Goal: Task Accomplishment & Management: Manage account settings

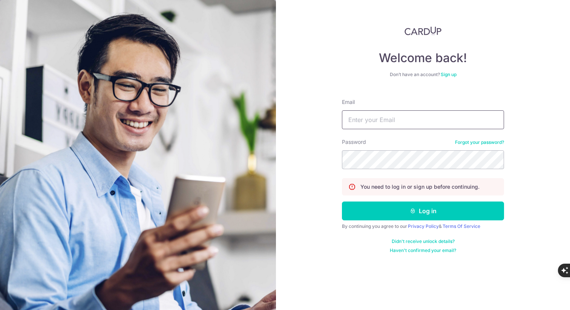
click at [357, 118] on input "Email" at bounding box center [423, 120] width 162 height 19
type input "[DOMAIN_NAME][EMAIL_ADDRESS][DOMAIN_NAME]"
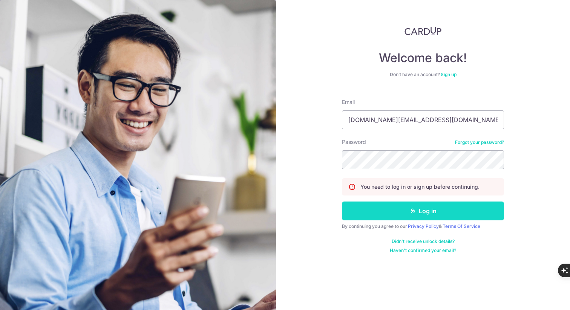
click at [410, 220] on button "Log in" at bounding box center [423, 211] width 162 height 19
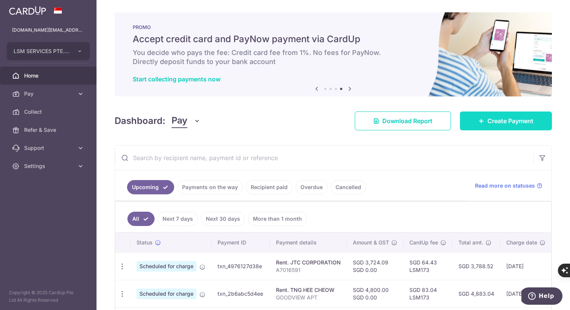
click at [499, 121] on span "Create Payment" at bounding box center [511, 121] width 46 height 9
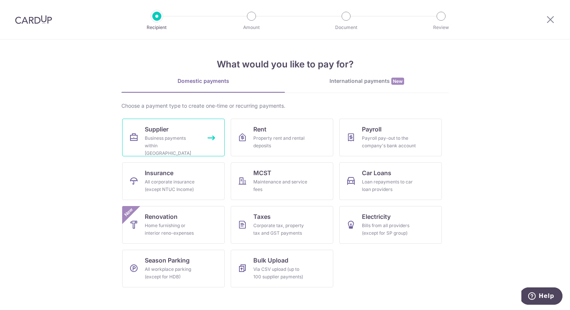
click at [212, 136] on link "Supplier Business payments within Singapore" at bounding box center [173, 138] width 103 height 38
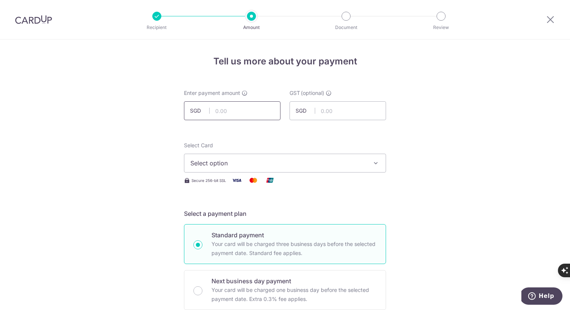
click at [228, 117] on input "text" at bounding box center [232, 110] width 97 height 19
type input "582.76"
click at [233, 168] on span "Select option" at bounding box center [279, 163] width 176 height 9
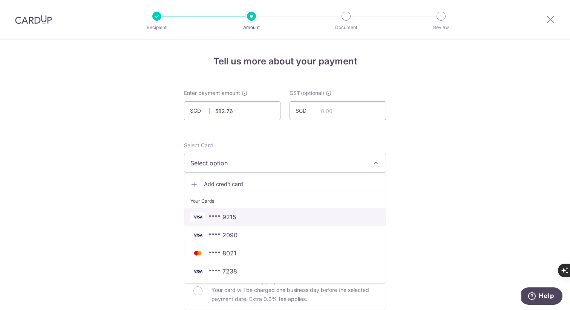
click at [236, 213] on span "**** 9215" at bounding box center [285, 217] width 189 height 9
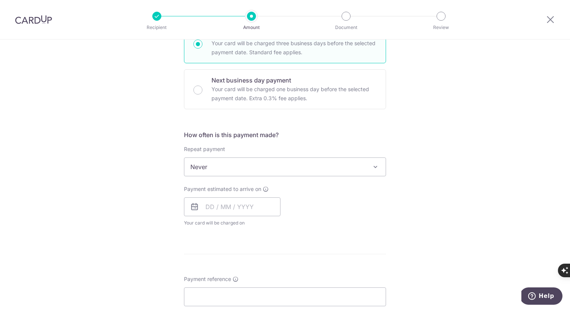
scroll to position [206, 0]
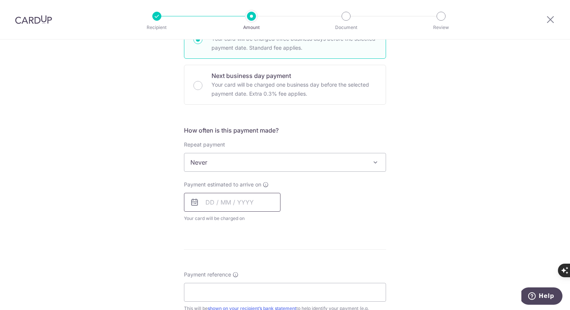
click at [234, 201] on input "text" at bounding box center [232, 202] width 97 height 19
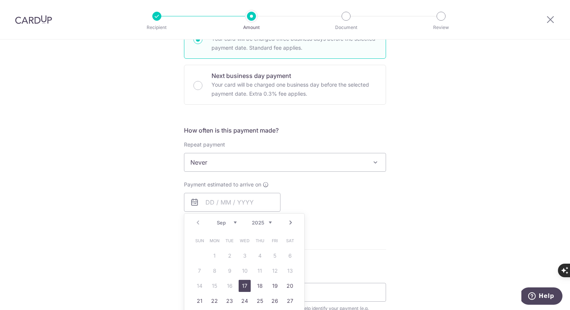
click at [242, 284] on link "17" at bounding box center [245, 286] width 12 height 12
type input "17/09/2025"
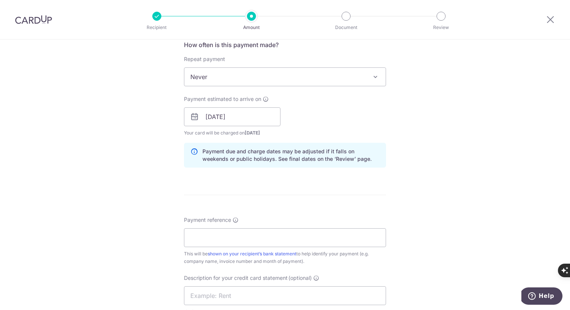
scroll to position [295, 0]
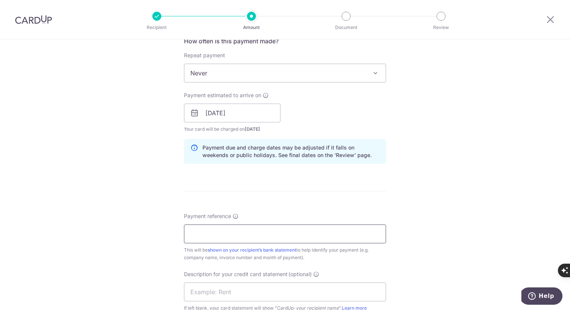
click at [197, 242] on input "Payment reference" at bounding box center [285, 234] width 202 height 19
click at [269, 234] on input "INV 164465 889" at bounding box center [285, 234] width 202 height 19
type input "INV 164465 889 165072"
click at [118, 226] on div "Tell us more about your payment Enter payment amount SGD 582.76 582.76 GST (opt…" at bounding box center [285, 127] width 570 height 764
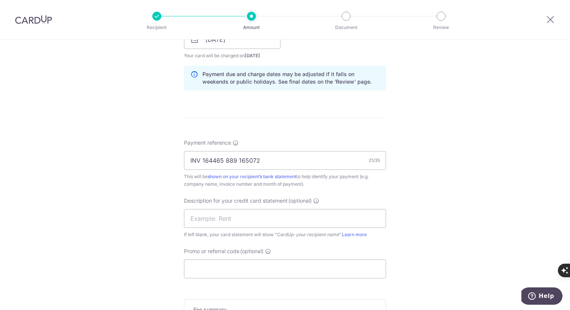
scroll to position [389, 0]
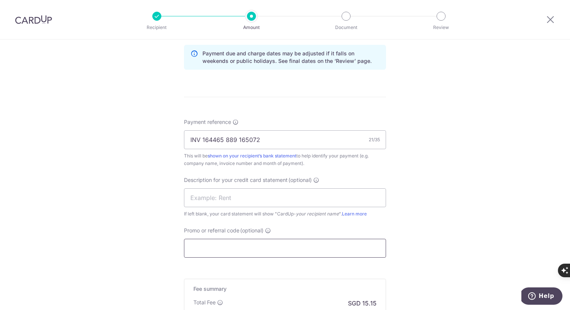
click at [201, 244] on input "Promo or referral code (optional)" at bounding box center [285, 248] width 202 height 19
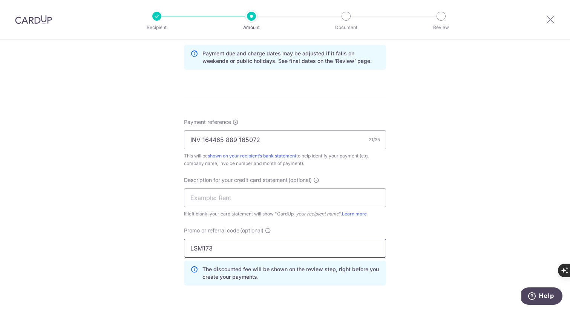
type input "LSM173"
click at [108, 248] on div "Tell us more about your payment Enter payment amount SGD 582.76 582.76 GST (opt…" at bounding box center [285, 49] width 570 height 798
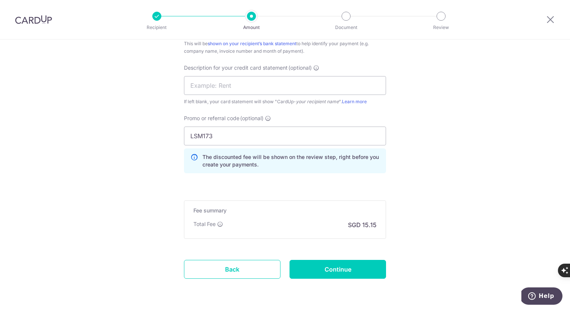
scroll to position [527, 0]
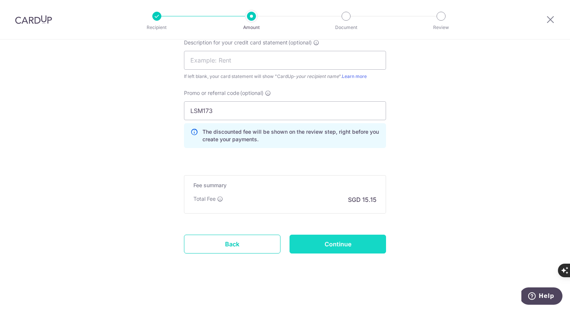
click at [316, 248] on input "Continue" at bounding box center [338, 244] width 97 height 19
type input "Create Schedule"
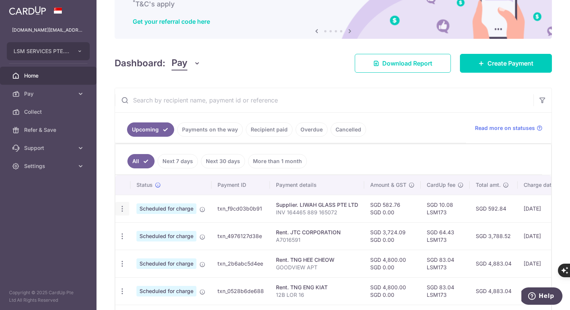
click at [123, 208] on icon "button" at bounding box center [122, 209] width 8 height 8
click at [147, 234] on span "Update payment" at bounding box center [162, 229] width 51 height 9
radio input "true"
type input "582.76"
type input "0.00"
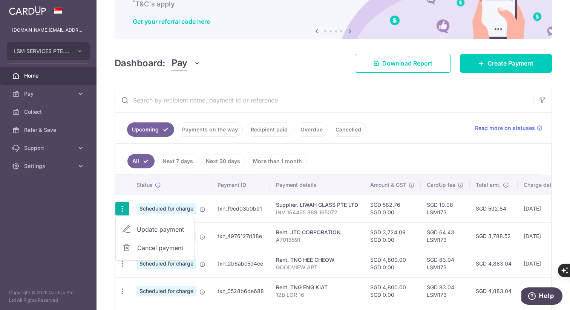
type input "17/09/2025"
type input "INV 164465 889 165072"
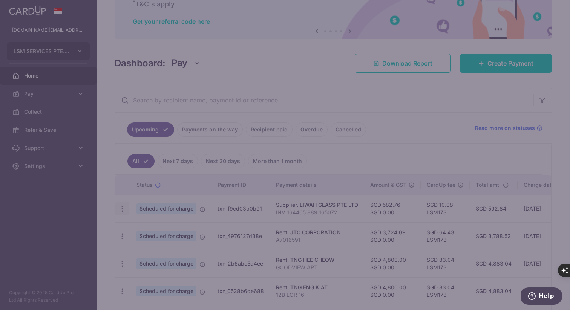
type input "LSM173"
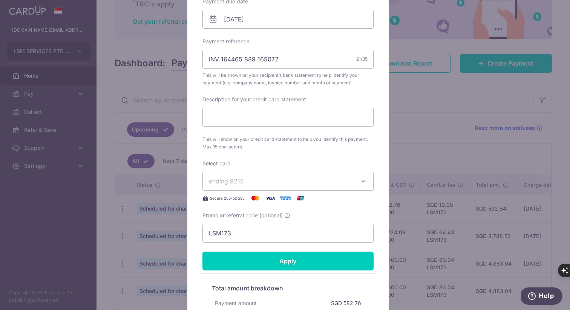
scroll to position [252, 0]
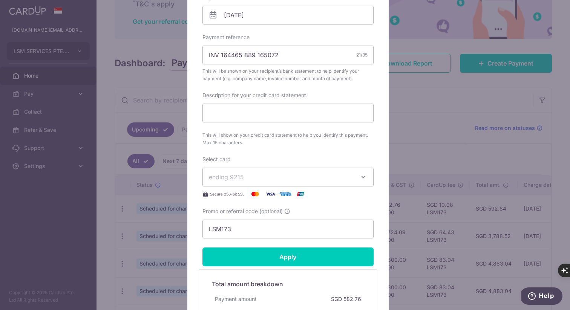
click at [360, 178] on icon "button" at bounding box center [364, 178] width 8 height 8
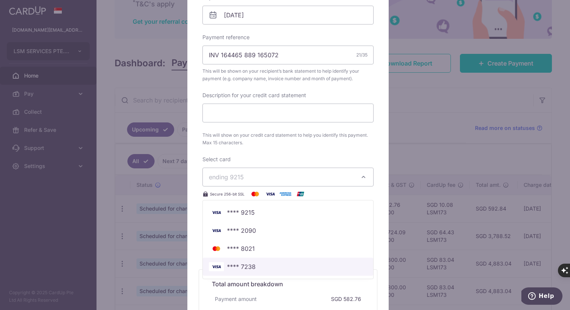
click at [253, 266] on span "**** 7238" at bounding box center [288, 267] width 158 height 9
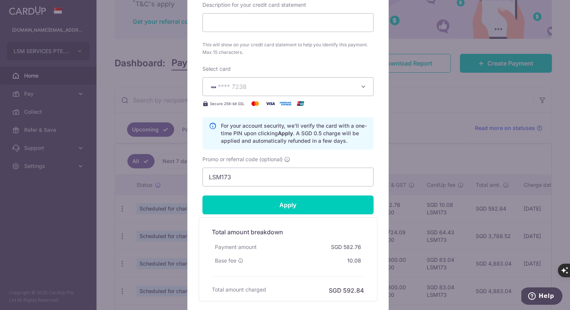
scroll to position [350, 0]
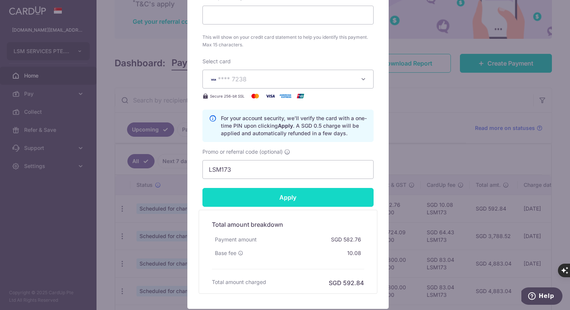
click at [287, 200] on input "Apply" at bounding box center [288, 197] width 171 height 19
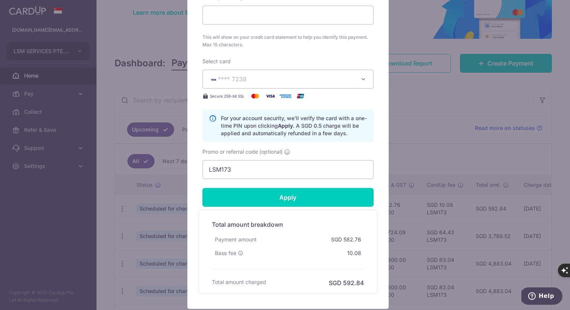
type input "Successfully Applied"
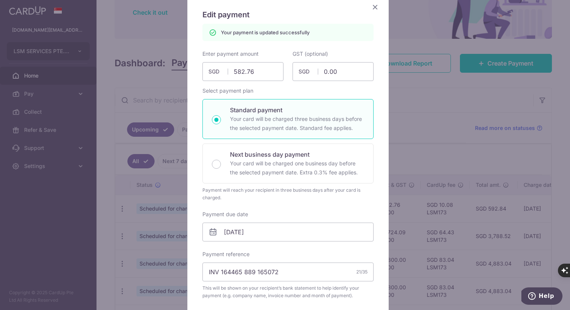
scroll to position [0, 0]
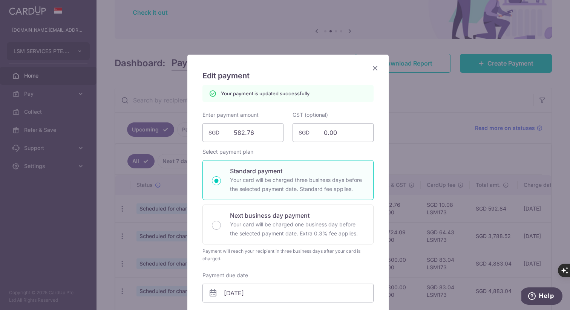
click at [371, 69] on icon "Close" at bounding box center [375, 67] width 9 height 9
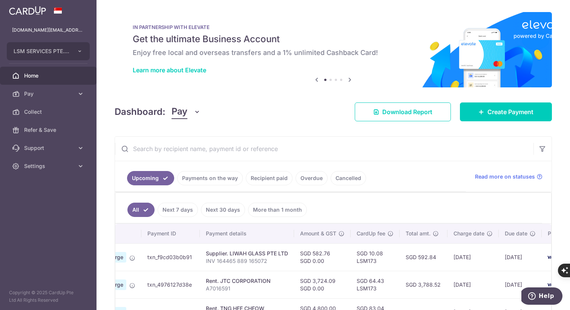
scroll to position [0, 119]
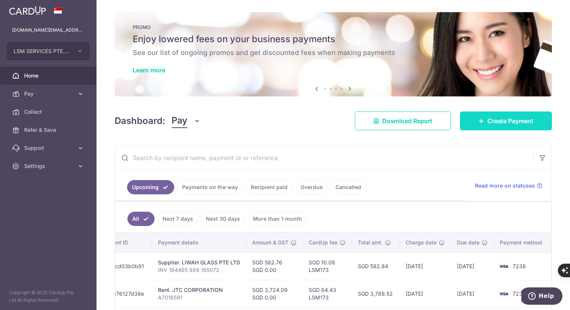
click at [504, 128] on link "Create Payment" at bounding box center [506, 121] width 92 height 19
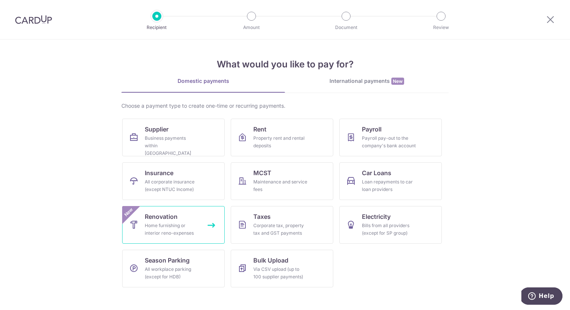
click at [210, 225] on link "Renovation Home furnishing or interior reno-expenses New" at bounding box center [173, 225] width 103 height 38
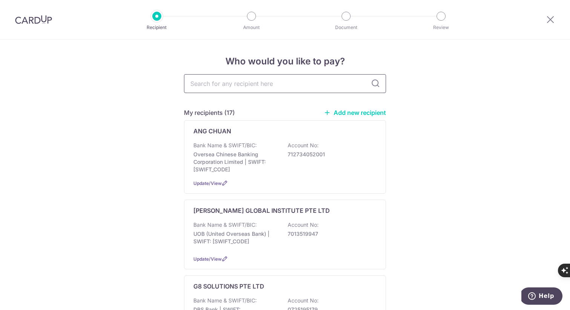
click at [212, 92] on input "text" at bounding box center [285, 83] width 202 height 19
type input "ll"
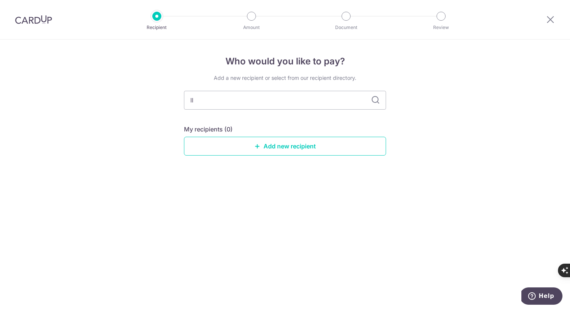
type input "l"
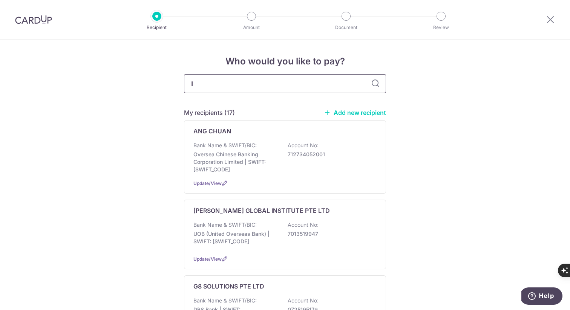
type input "lls"
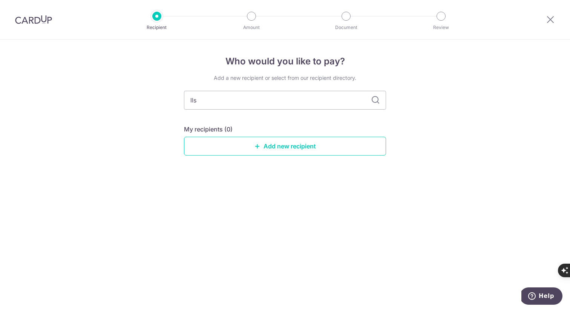
click at [31, 18] on img at bounding box center [33, 19] width 37 height 9
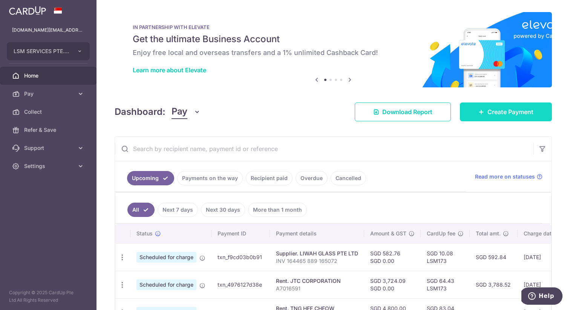
click at [481, 111] on link "Create Payment" at bounding box center [506, 112] width 92 height 19
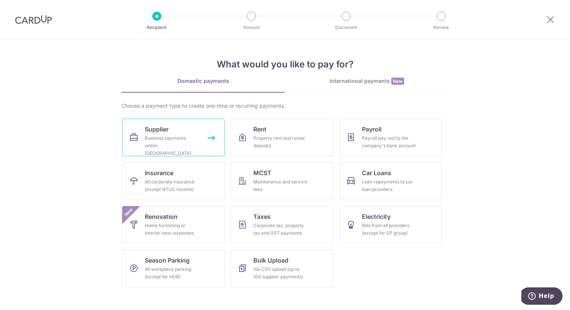
click at [212, 140] on link "Supplier Business payments within Singapore" at bounding box center [173, 138] width 103 height 38
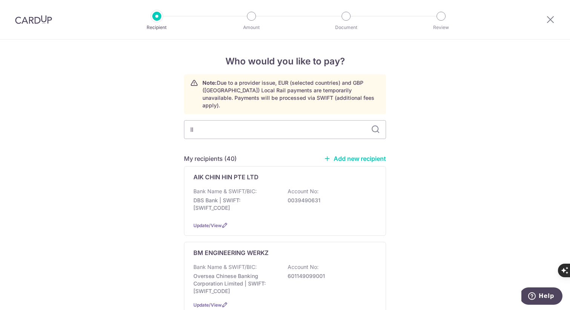
type input "lls"
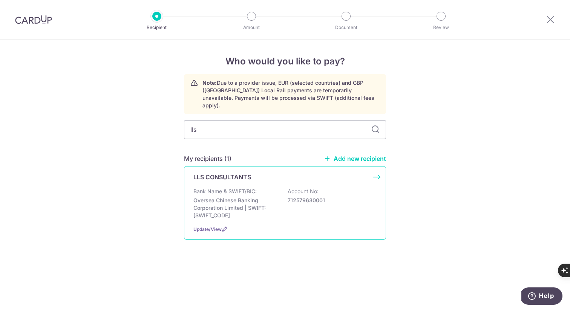
click at [378, 170] on div "LLS CONSULTANTS Bank Name & SWIFT/BIC: Oversea Chinese Banking Corporation Limi…" at bounding box center [285, 203] width 202 height 74
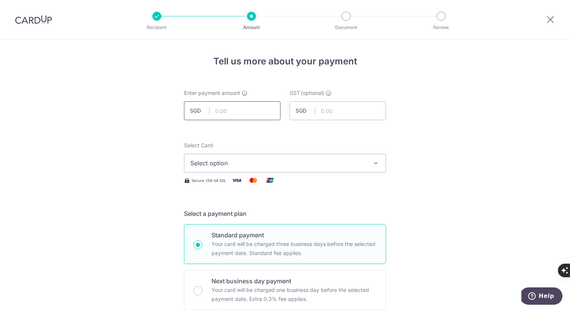
click at [234, 112] on input "text" at bounding box center [232, 110] width 97 height 19
type input "750.00"
click at [222, 162] on span "Select option" at bounding box center [279, 163] width 176 height 9
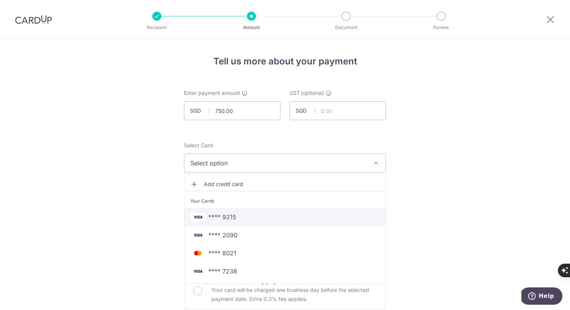
click at [228, 215] on span "**** 9215" at bounding box center [223, 217] width 28 height 9
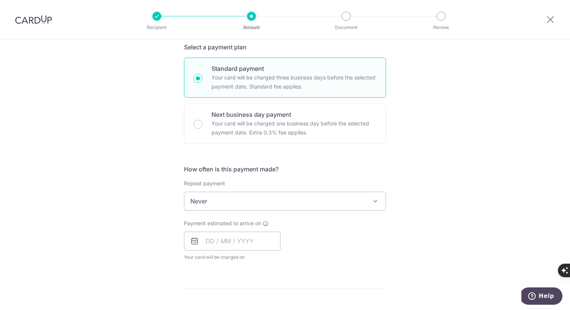
scroll to position [174, 0]
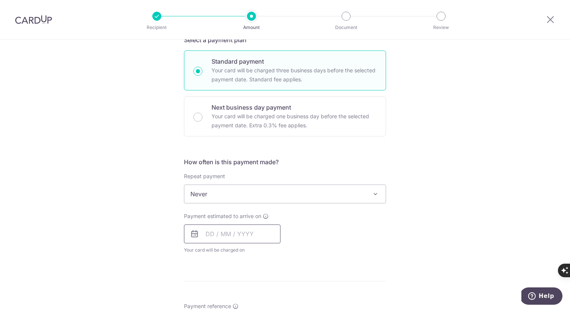
click at [230, 235] on input "text" at bounding box center [232, 234] width 97 height 19
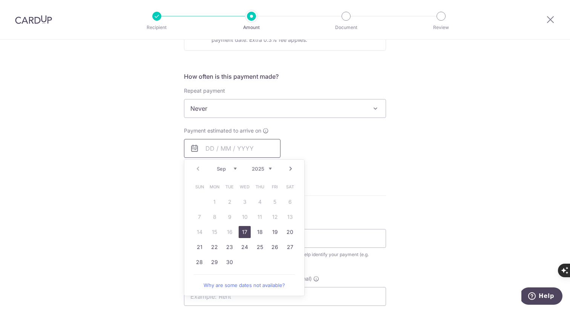
scroll to position [262, 0]
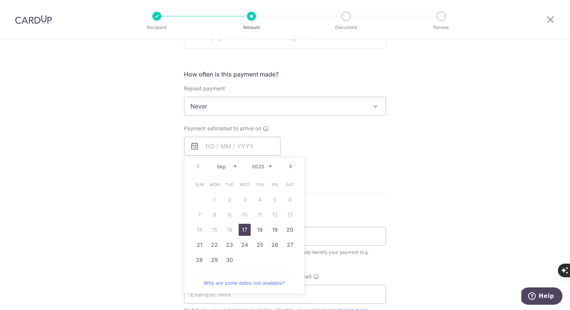
click at [245, 228] on link "17" at bounding box center [245, 230] width 12 height 12
type input "[DATE]"
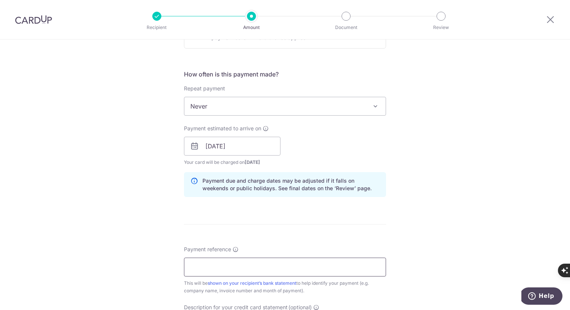
click at [203, 261] on input "Payment reference" at bounding box center [285, 267] width 202 height 19
type input "1"
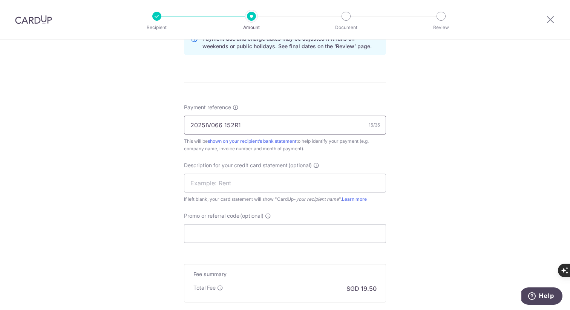
scroll to position [412, 0]
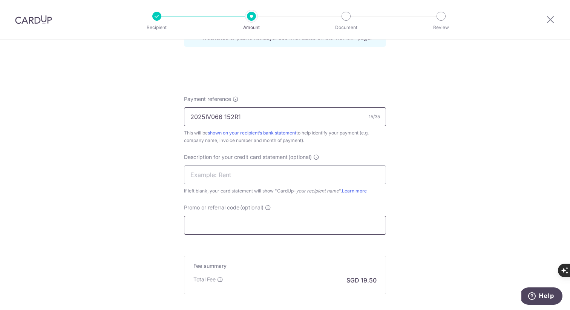
type input "2025IV066 152R1"
click at [229, 222] on input "Promo or referral code (optional)" at bounding box center [285, 225] width 202 height 19
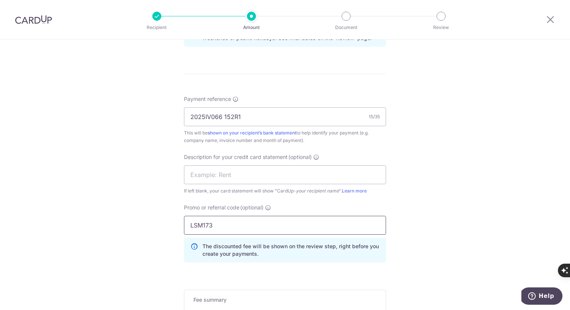
type input "LSM173"
click at [129, 192] on div "Tell us more about your payment Enter payment amount SGD 750.00 750.00 GST (opt…" at bounding box center [285, 26] width 570 height 798
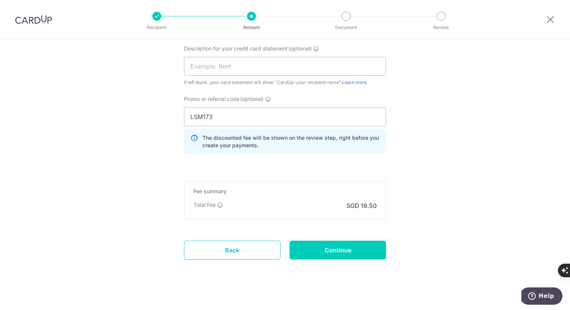
scroll to position [527, 0]
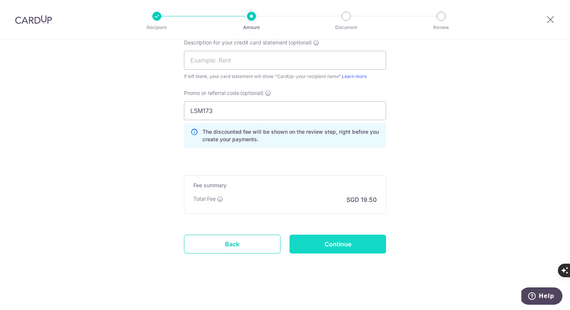
click at [343, 243] on input "Continue" at bounding box center [338, 244] width 97 height 19
type input "Create Schedule"
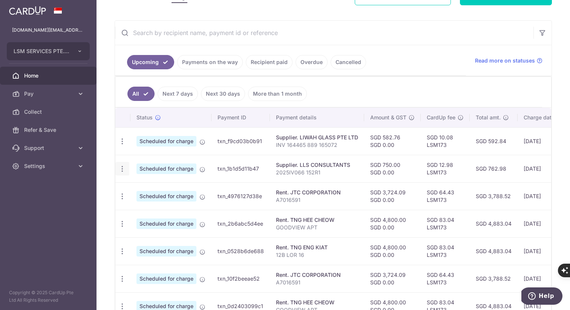
click at [124, 167] on icon "button" at bounding box center [122, 169] width 8 height 8
click at [143, 189] on span "Update payment" at bounding box center [162, 189] width 51 height 9
radio input "true"
type input "750.00"
type input "0.00"
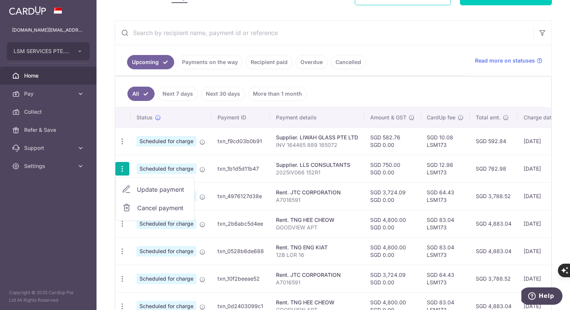
type input "[DATE]"
type input "2025IV066 152R1"
type input "LSM173"
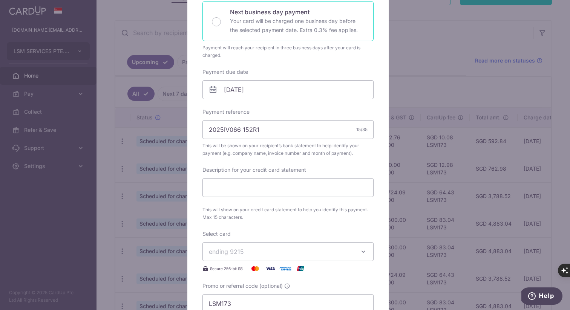
scroll to position [365, 0]
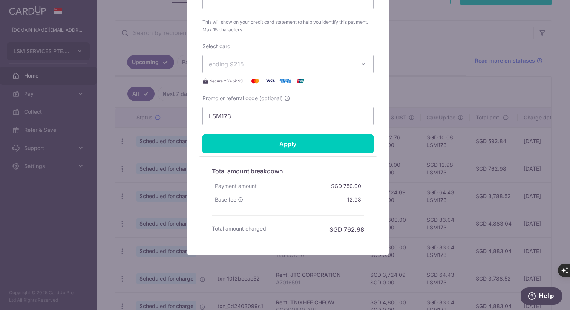
click at [249, 69] on button "ending 9215" at bounding box center [288, 64] width 171 height 19
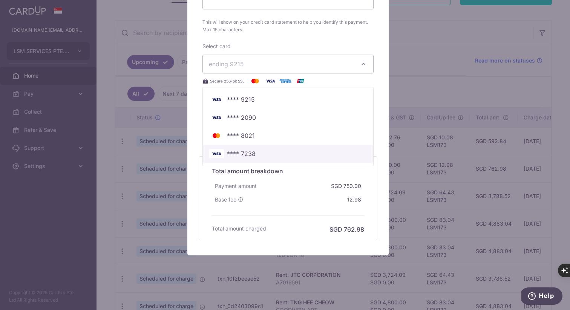
click at [243, 152] on span "**** 7238" at bounding box center [241, 153] width 29 height 9
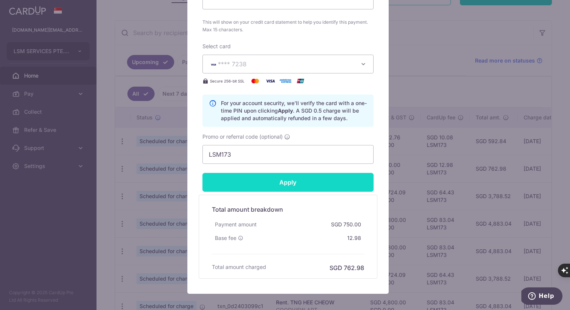
click at [274, 186] on input "Apply" at bounding box center [288, 182] width 171 height 19
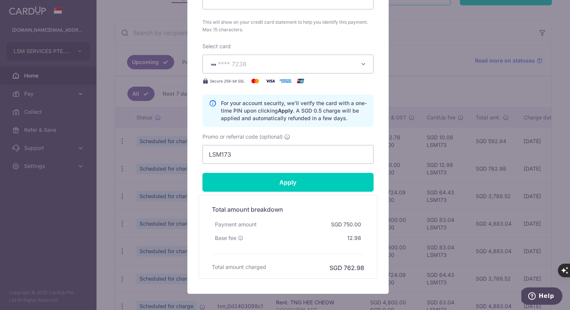
type input "Successfully Applied"
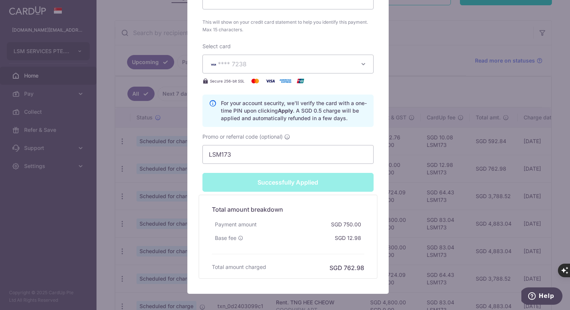
scroll to position [0, 0]
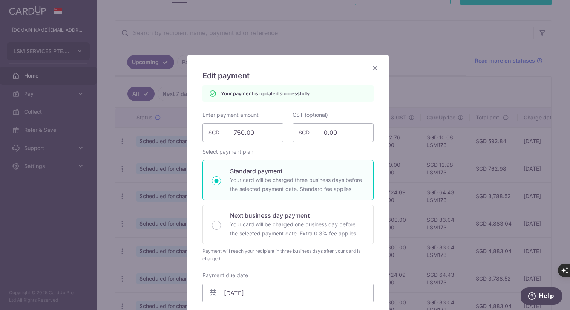
click at [373, 66] on icon "Close" at bounding box center [375, 67] width 9 height 9
